Goal: Obtain resource: Obtain resource

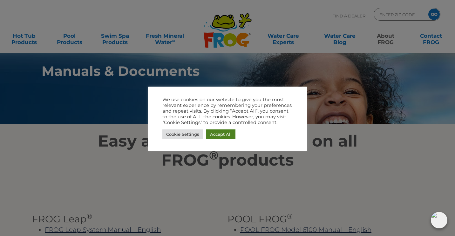
click at [219, 134] on link "Accept All" at bounding box center [220, 135] width 29 height 10
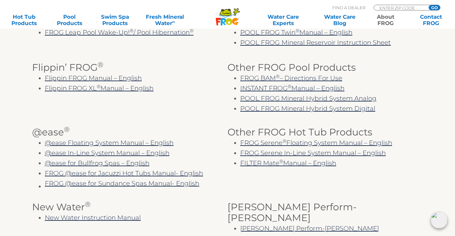
scroll to position [228, 0]
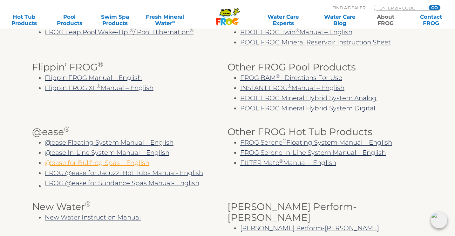
click at [130, 161] on link "@ease for Bullfrog Spas – English" at bounding box center [97, 163] width 104 height 8
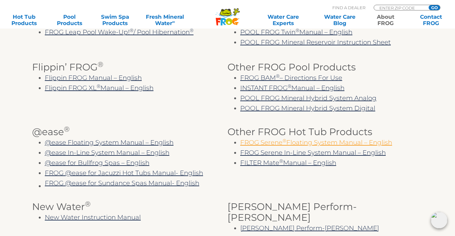
click at [347, 140] on link "FROG Serene ® Floating System Manual – English" at bounding box center [316, 143] width 152 height 8
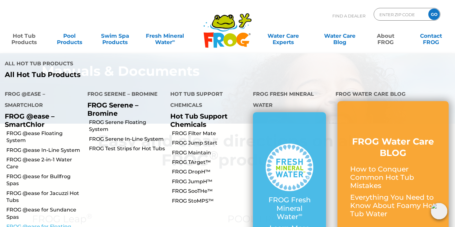
click at [40, 224] on link "FROG @ease for Floating Weir" at bounding box center [44, 231] width 76 height 14
click at [35, 130] on link "FROG @ease Floating System" at bounding box center [44, 137] width 76 height 14
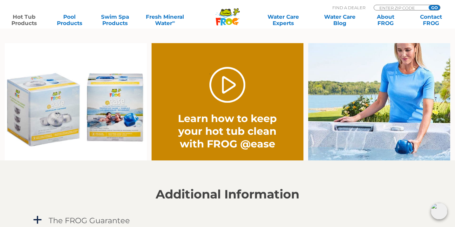
scroll to position [480, 0]
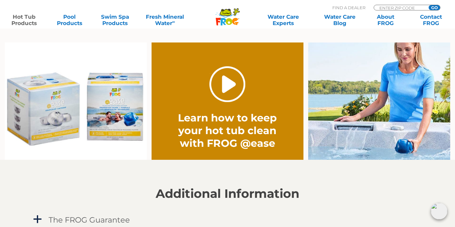
click at [231, 84] on link "." at bounding box center [227, 84] width 36 height 36
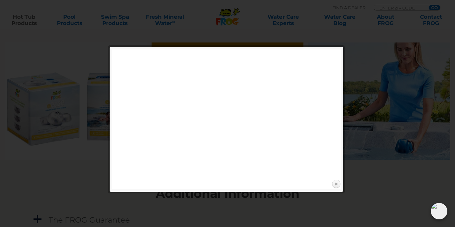
click at [335, 185] on link "Close" at bounding box center [336, 185] width 10 height 10
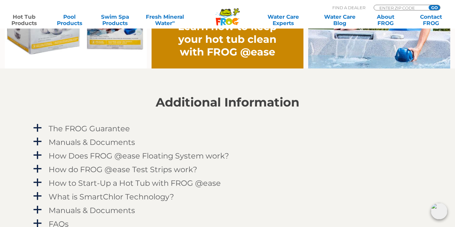
scroll to position [572, 0]
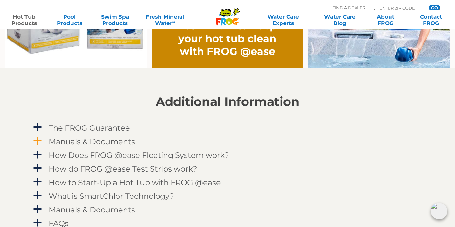
click at [130, 138] on h4 "Manuals & Documents" at bounding box center [92, 142] width 86 height 9
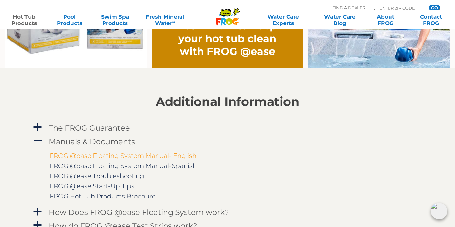
click at [131, 155] on link "FROG @ease Floating System Manual- English" at bounding box center [123, 156] width 147 height 8
